Goal: Task Accomplishment & Management: Use online tool/utility

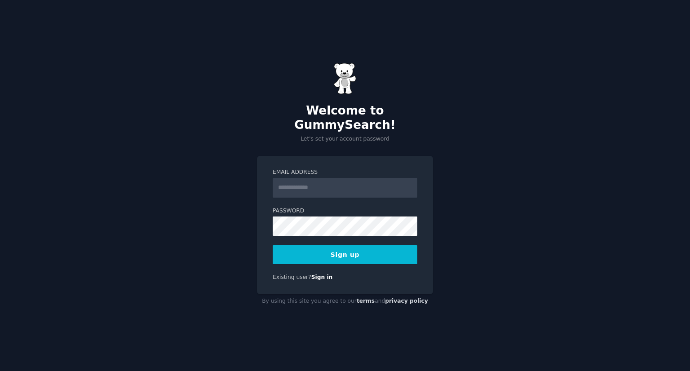
click at [300, 178] on input "Email Address" at bounding box center [345, 188] width 145 height 20
click at [297, 184] on input "*" at bounding box center [345, 188] width 145 height 20
type input "**********"
click at [336, 248] on button "Sign up" at bounding box center [345, 254] width 145 height 19
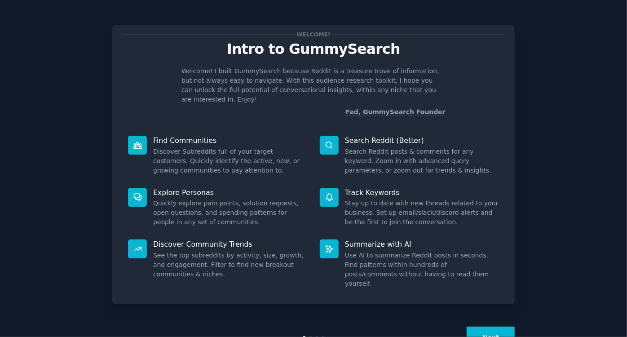
click at [478, 327] on button "Next" at bounding box center [491, 338] width 48 height 22
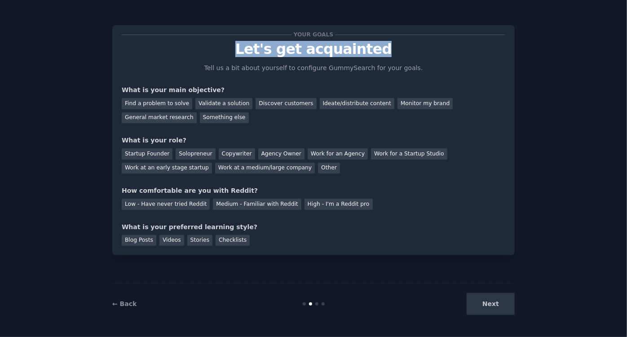
drag, startPoint x: 385, startPoint y: 51, endPoint x: 245, endPoint y: 51, distance: 139.7
click at [245, 51] on p "Let's get acquainted" at bounding box center [314, 49] width 384 height 16
copy p "Let's get acquainted"
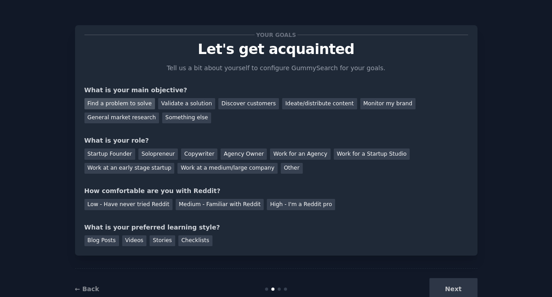
click at [134, 104] on div "Find a problem to solve" at bounding box center [119, 103] width 71 height 11
click at [182, 100] on div "Validate a solution" at bounding box center [186, 103] width 57 height 11
click at [134, 102] on div "Find a problem to solve" at bounding box center [119, 103] width 71 height 11
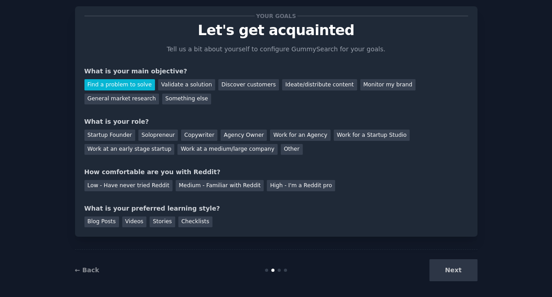
scroll to position [25, 0]
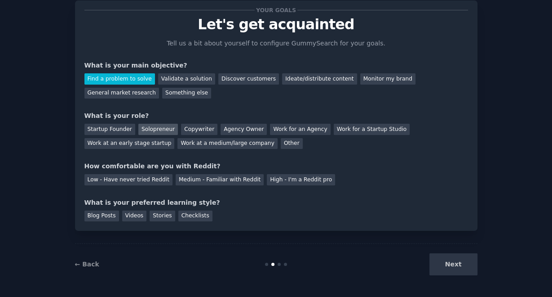
click at [152, 130] on div "Solopreneur" at bounding box center [158, 129] width 40 height 11
click at [187, 177] on div "Medium - Familiar with Reddit" at bounding box center [220, 179] width 88 height 11
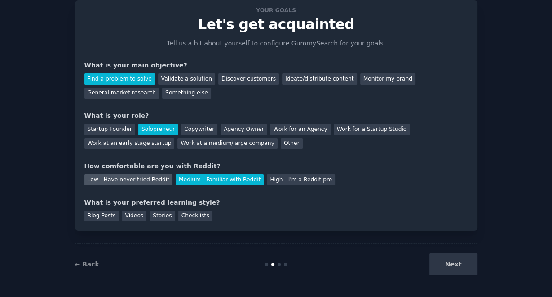
click at [150, 181] on div "Low - Have never tried Reddit" at bounding box center [128, 179] width 88 height 11
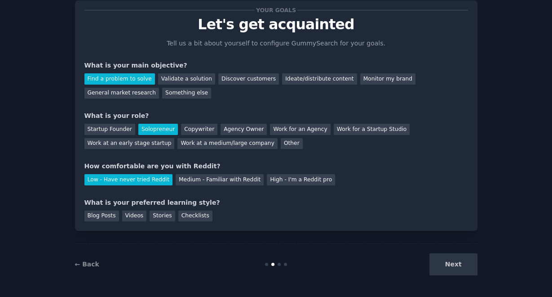
drag, startPoint x: 100, startPoint y: 217, endPoint x: 123, endPoint y: 208, distance: 24.8
click at [100, 217] on div "Blog Posts" at bounding box center [101, 215] width 35 height 11
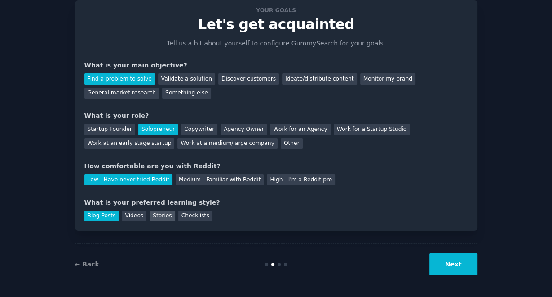
click at [150, 215] on div "Stories" at bounding box center [162, 215] width 25 height 11
click at [103, 217] on div "Blog Posts" at bounding box center [101, 215] width 35 height 11
click at [453, 263] on button "Next" at bounding box center [454, 264] width 48 height 22
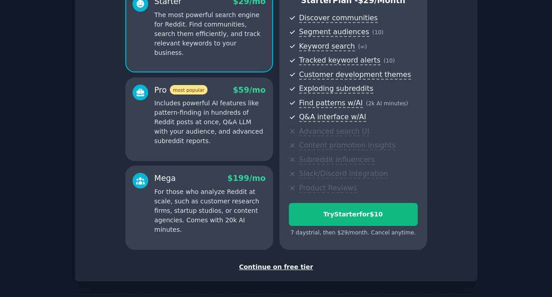
scroll to position [129, 0]
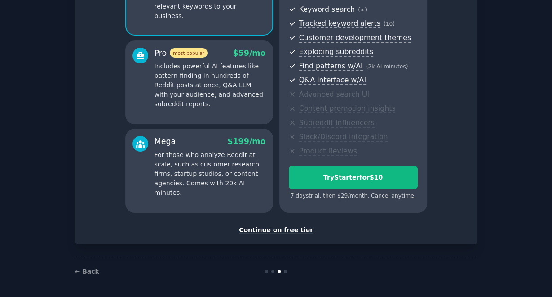
click at [269, 228] on div "Continue on free tier" at bounding box center [276, 229] width 384 height 9
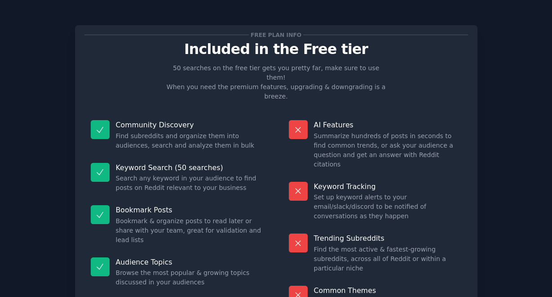
click at [371, 77] on p "50 searches on the free tier gets you pretty far, make sure to use them! When y…" at bounding box center [276, 82] width 226 height 38
click at [295, 77] on p "50 searches on the free tier gets you pretty far, make sure to use them! When y…" at bounding box center [276, 82] width 226 height 38
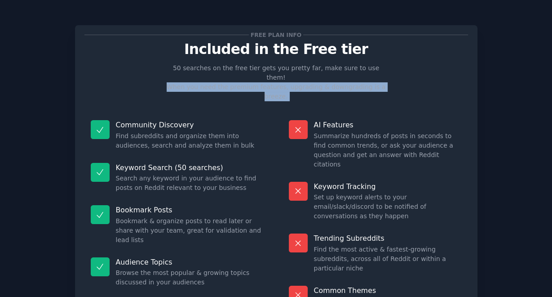
click at [295, 77] on p "50 searches on the free tier gets you pretty far, make sure to use them! When y…" at bounding box center [276, 82] width 226 height 38
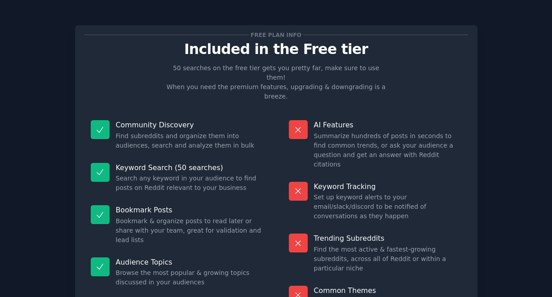
click at [260, 90] on div "Free plan info Included in the Free tier 50 searches on the free tier gets you …" at bounding box center [276, 178] width 384 height 287
click at [154, 131] on dd "Find subreddits and organize them into audiences, search and analyze them in bu…" at bounding box center [190, 140] width 148 height 19
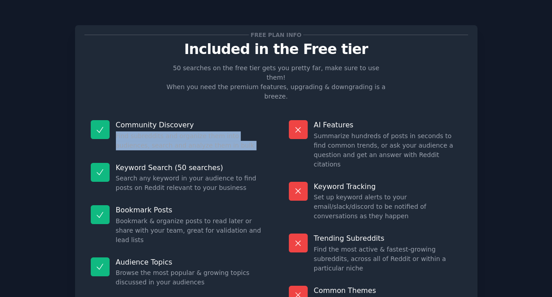
click at [154, 131] on dd "Find subreddits and organize them into audiences, search and analyze them in bu…" at bounding box center [190, 140] width 148 height 19
click at [231, 136] on div "Community Discovery Find subreddits and organize them into audiences, search an…" at bounding box center [177, 135] width 186 height 43
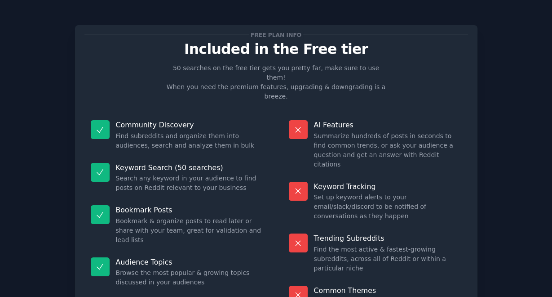
scroll to position [53, 0]
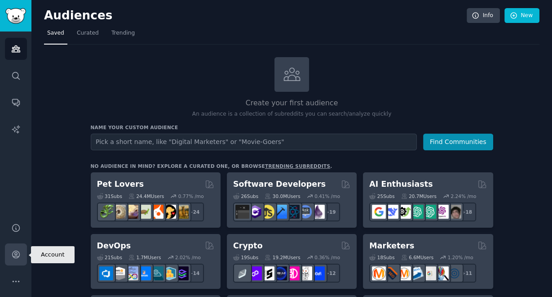
click at [17, 257] on icon "Sidebar" at bounding box center [15, 254] width 7 height 7
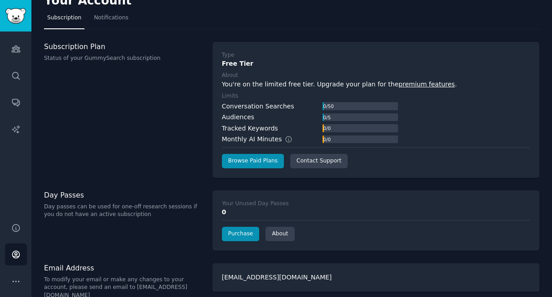
scroll to position [21, 0]
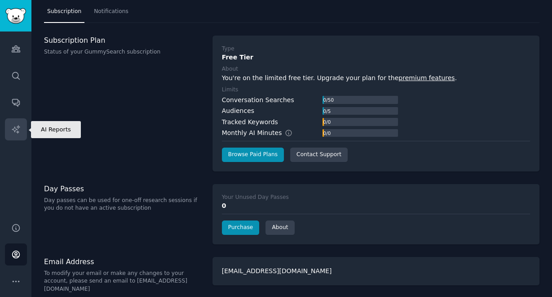
click at [21, 131] on link "AI Reports" at bounding box center [16, 129] width 22 height 22
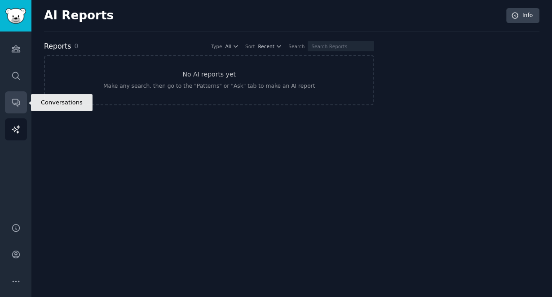
click at [18, 102] on icon "Sidebar" at bounding box center [15, 102] width 7 height 7
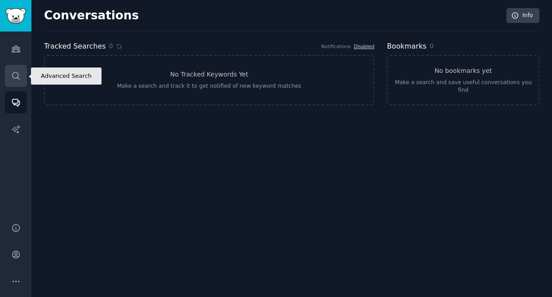
click at [19, 70] on link "Search" at bounding box center [16, 76] width 22 height 22
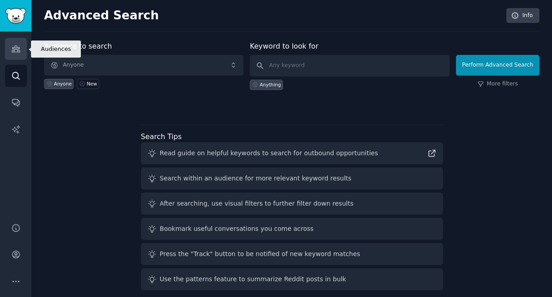
click at [19, 54] on link "Audiences" at bounding box center [16, 49] width 22 height 22
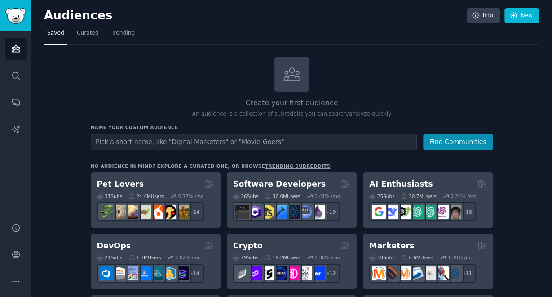
scroll to position [84, 0]
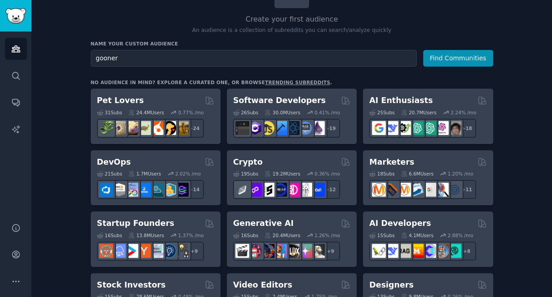
type input "gooners"
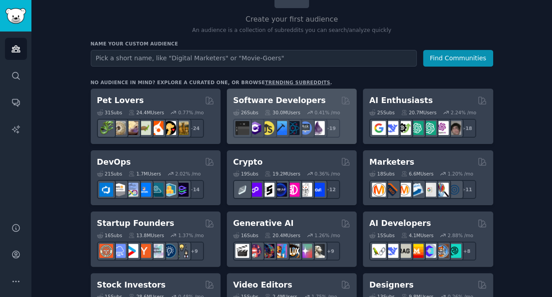
click at [284, 106] on div "26 Sub s 30.0M Users 0.41 % /mo r/csharp + 19" at bounding box center [291, 121] width 117 height 31
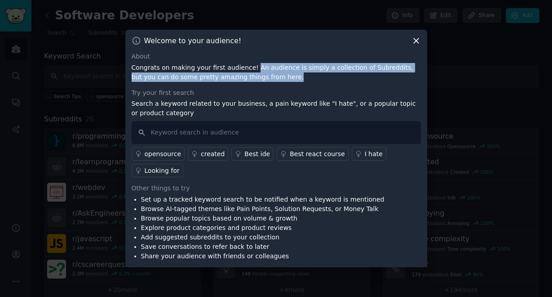
drag, startPoint x: 260, startPoint y: 86, endPoint x: 246, endPoint y: 76, distance: 17.4
click at [246, 76] on p "Congrats on making your first audience! An audience is simply a collection of S…" at bounding box center [276, 72] width 289 height 19
copy p "An audience is simply a collection of Subreddits, but you can do some pretty am…"
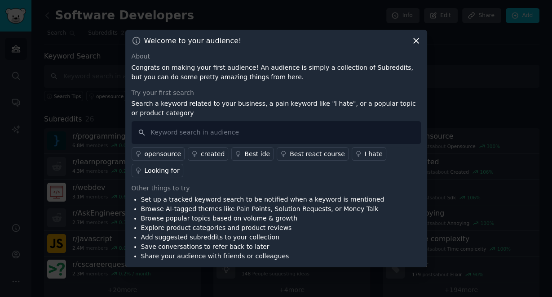
click at [249, 98] on div "Try your first search" at bounding box center [276, 92] width 289 height 9
click at [187, 144] on input "text" at bounding box center [276, 132] width 289 height 23
